Goal: Check status: Check status

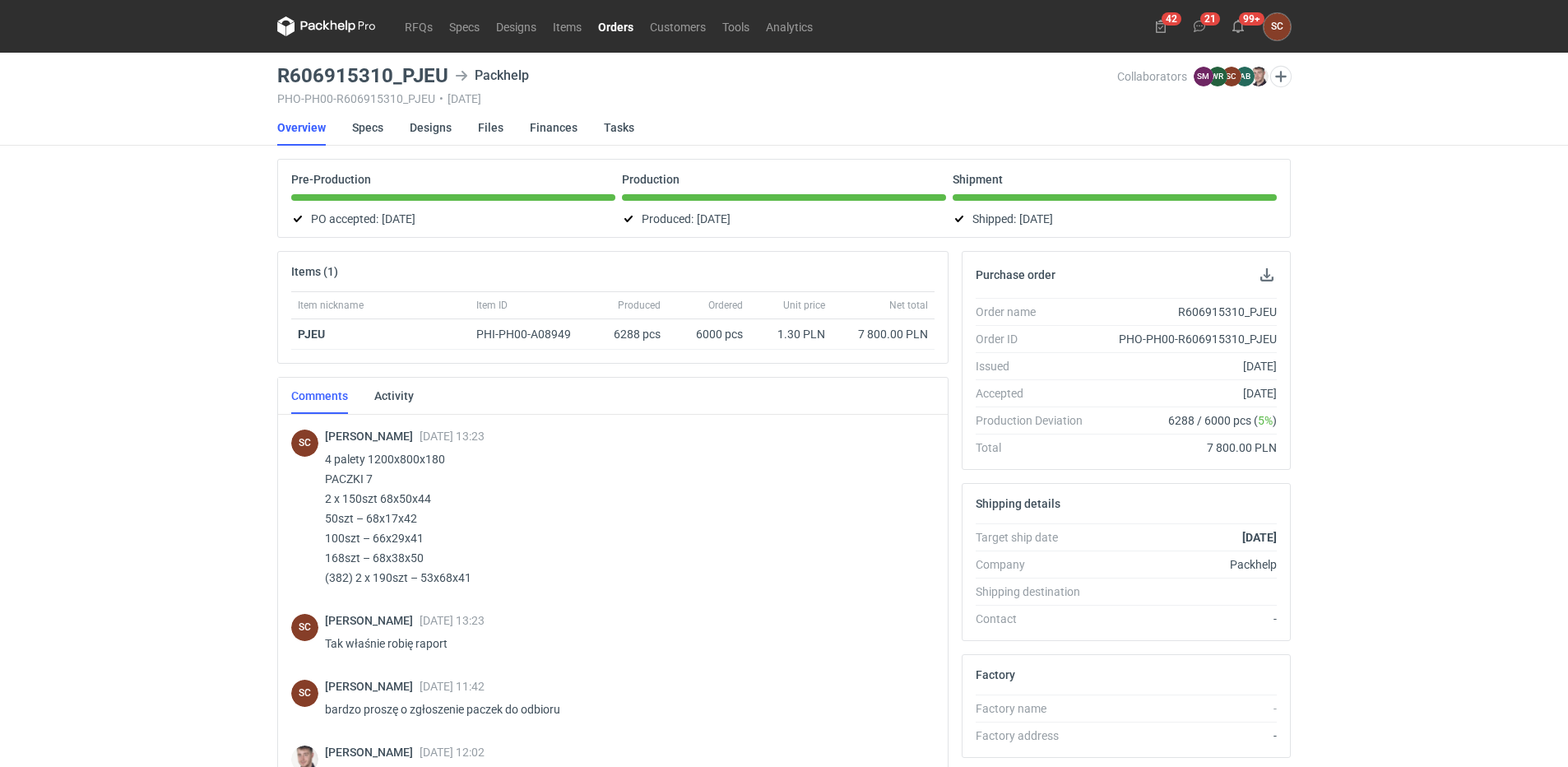
click at [627, 16] on link "Orders" at bounding box center [616, 26] width 52 height 20
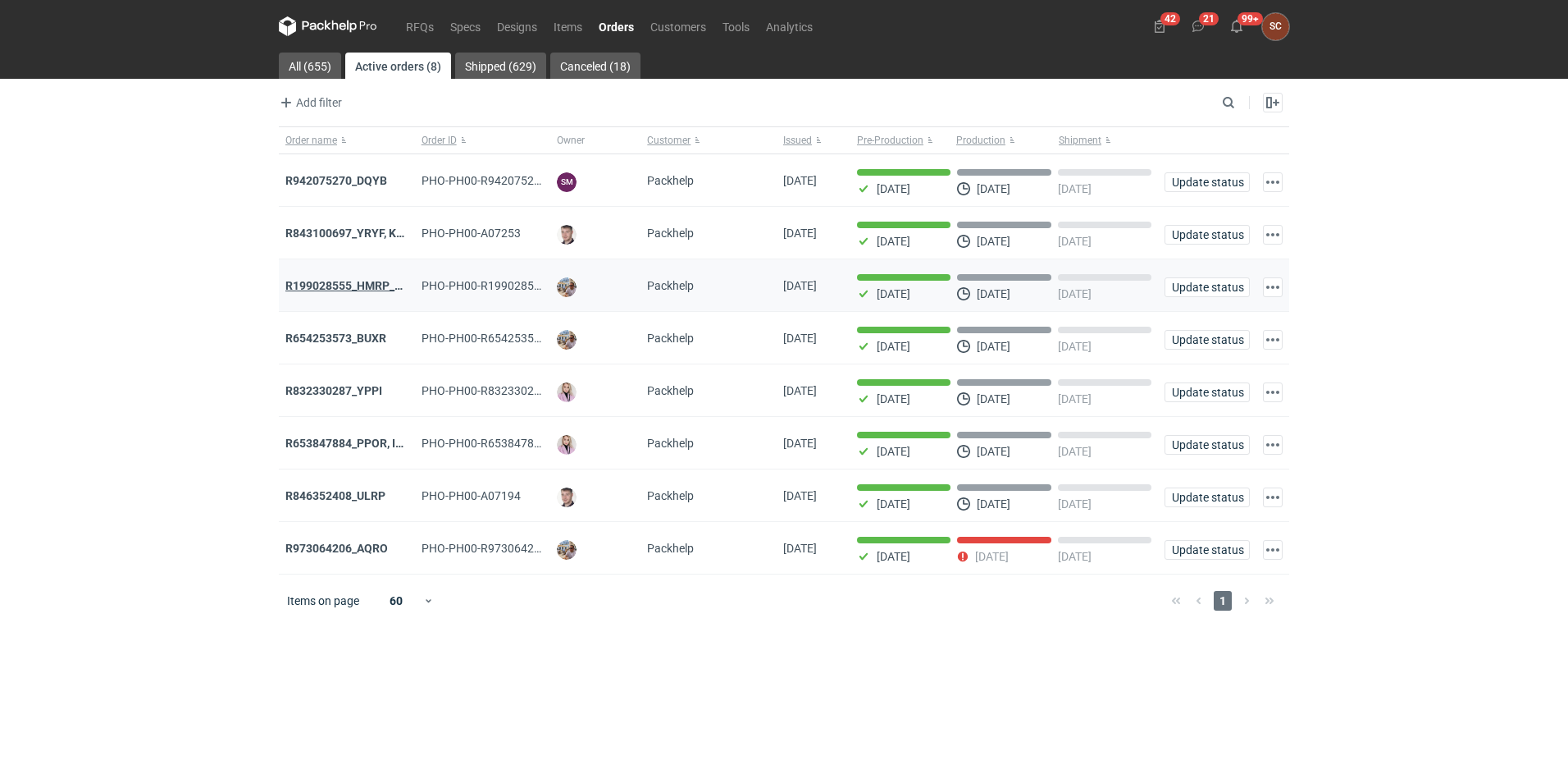
click at [352, 285] on strong "R199028555_HMRP_BKJH_VHKJ_ZOBC" at bounding box center [389, 285] width 208 height 13
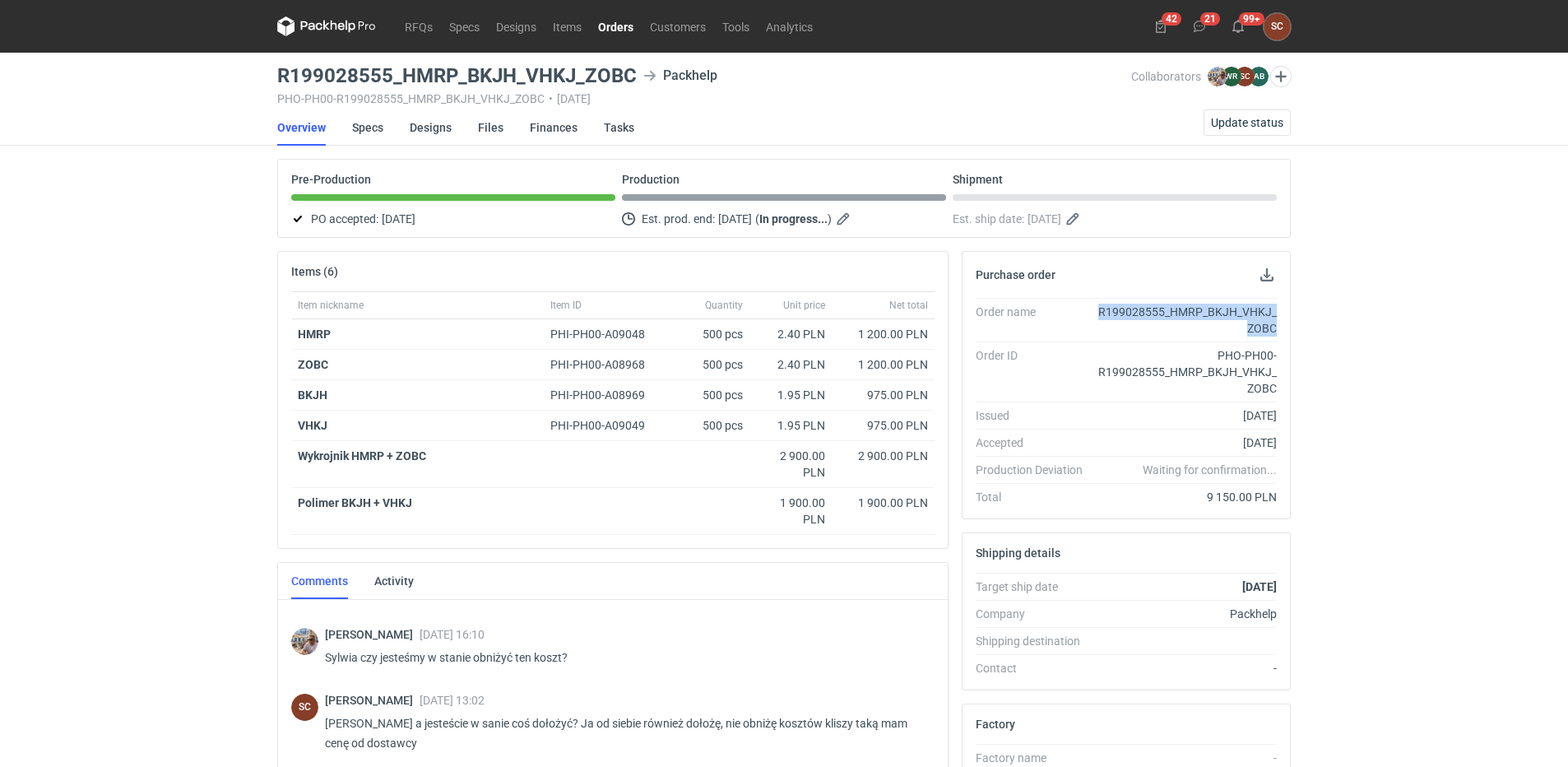
drag, startPoint x: 1100, startPoint y: 308, endPoint x: 1276, endPoint y: 326, distance: 176.9
click at [1276, 326] on div "R199028555_HMRP_BKJH_VHKJ_ZOBC" at bounding box center [1186, 320] width 181 height 33
copy div "R199028555_HMRP_BKJH_VHKJ_ZOBC"
